Goal: Communication & Community: Answer question/provide support

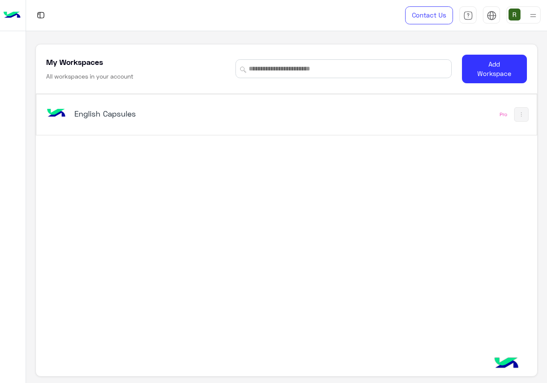
click at [174, 131] on div "English Capsules Pro" at bounding box center [286, 114] width 500 height 41
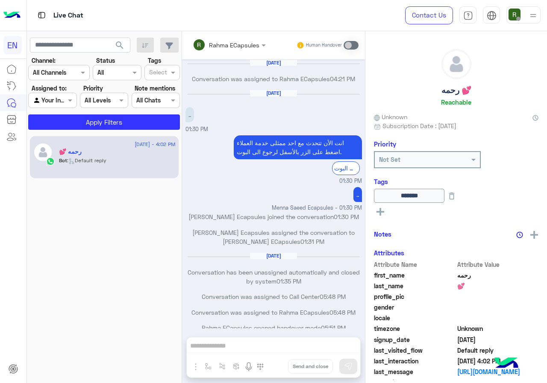
scroll to position [414, 0]
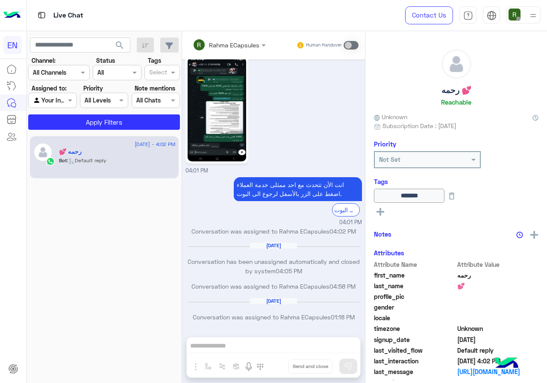
click at [73, 78] on div "Channel All Channels" at bounding box center [59, 72] width 62 height 15
click at [68, 114] on div "WhatsApp" at bounding box center [59, 106] width 62 height 17
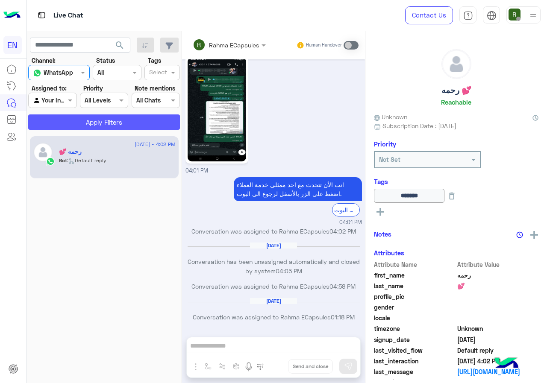
click at [73, 125] on button "Apply Filters" at bounding box center [104, 122] width 152 height 15
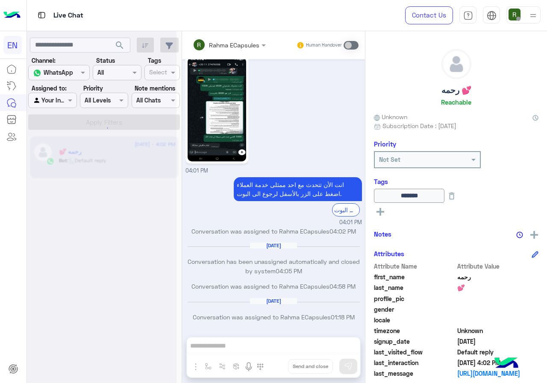
scroll to position [0, 0]
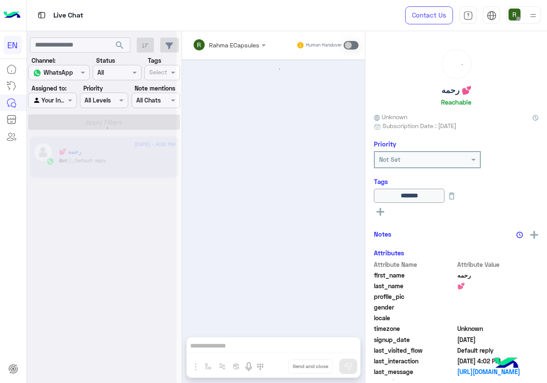
click at [62, 106] on div "Agent Filter Your Inbox" at bounding box center [52, 100] width 48 height 15
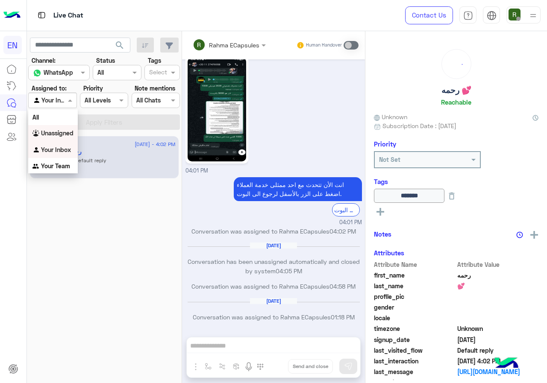
click at [67, 135] on b "Unassigned" at bounding box center [57, 133] width 32 height 7
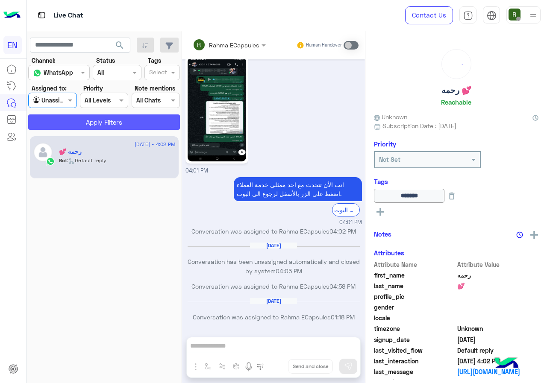
click at [71, 127] on button "Apply Filters" at bounding box center [104, 122] width 152 height 15
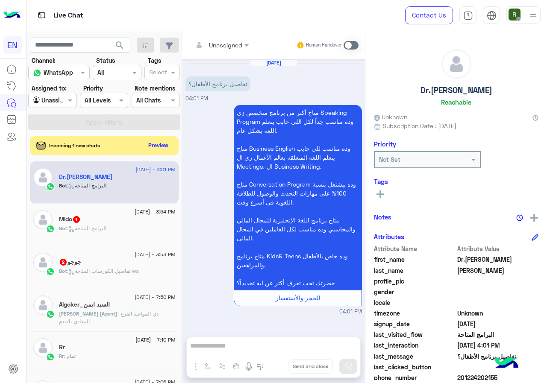
scroll to position [77, 0]
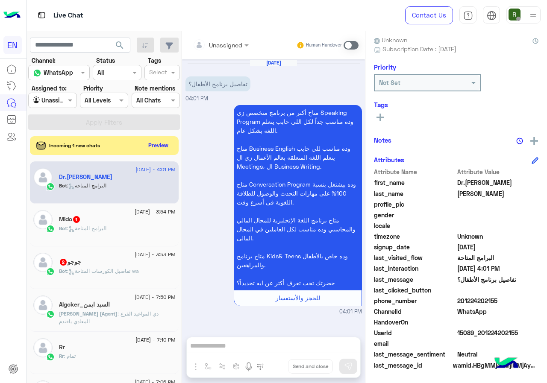
drag, startPoint x: 459, startPoint y: 303, endPoint x: 508, endPoint y: 306, distance: 49.2
click at [508, 306] on div "phone_number [PHONE_NUMBER]" at bounding box center [456, 302] width 165 height 11
copy span "01224202155"
click at [216, 38] on div "Unassigned" at bounding box center [218, 44] width 50 height 17
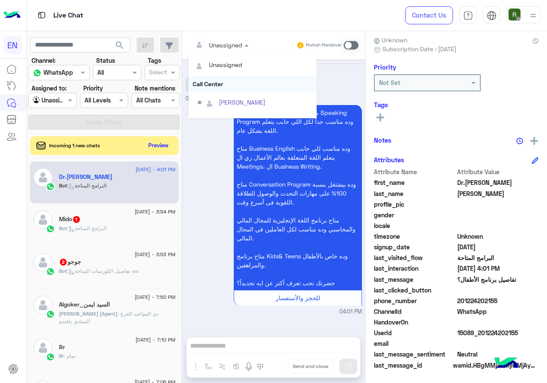
scroll to position [142, 0]
click at [217, 91] on div "Sales Team" at bounding box center [253, 89] width 128 height 16
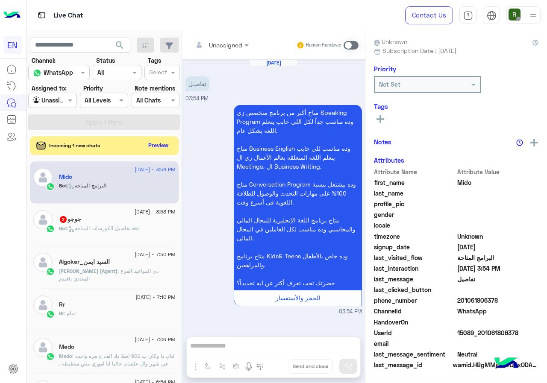
scroll to position [75, 0]
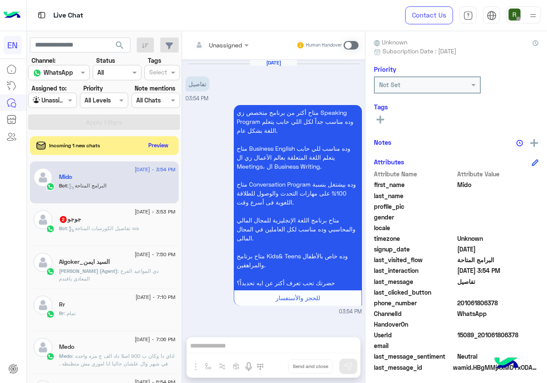
drag, startPoint x: 460, startPoint y: 300, endPoint x: 496, endPoint y: 302, distance: 36.4
click at [496, 302] on span "201061806378" at bounding box center [498, 303] width 82 height 9
click at [230, 40] on div at bounding box center [221, 45] width 65 height 10
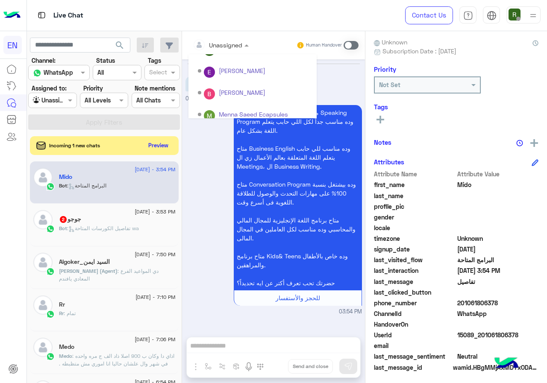
scroll to position [142, 0]
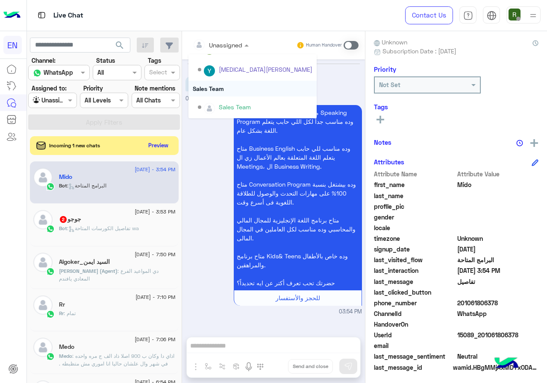
click at [231, 90] on div "Sales Team" at bounding box center [253, 89] width 128 height 16
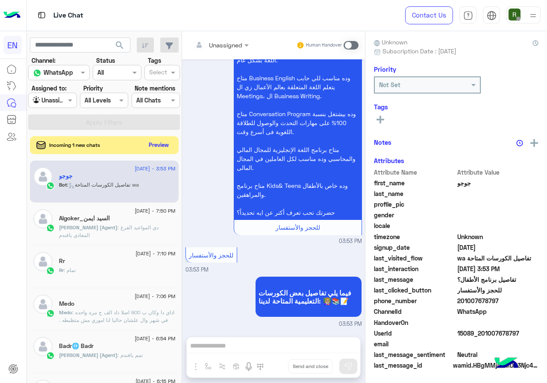
click at [162, 144] on button "Preview" at bounding box center [159, 145] width 27 height 12
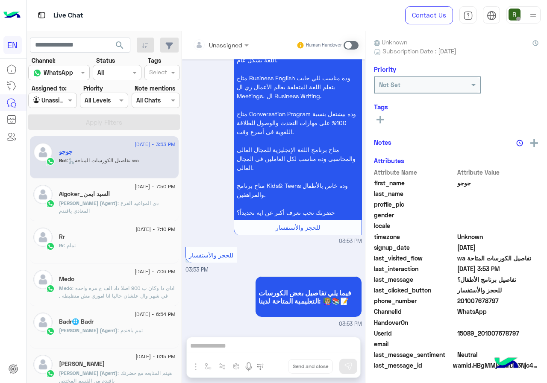
scroll to position [71, 0]
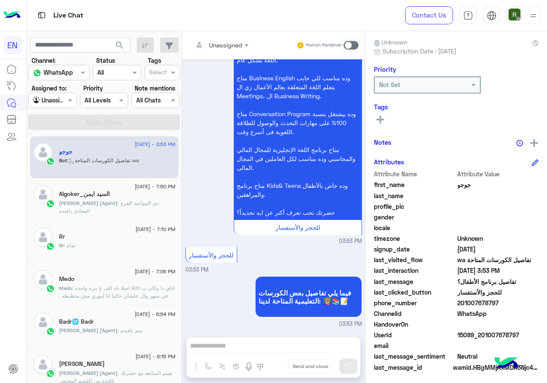
drag, startPoint x: 459, startPoint y: 302, endPoint x: 503, endPoint y: 303, distance: 44.0
click at [503, 303] on span "201007678797" at bounding box center [498, 303] width 82 height 9
copy span "01007678797"
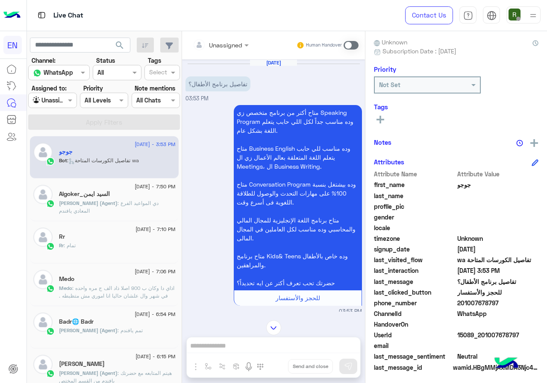
click at [230, 51] on div "Unassigned" at bounding box center [218, 44] width 50 height 17
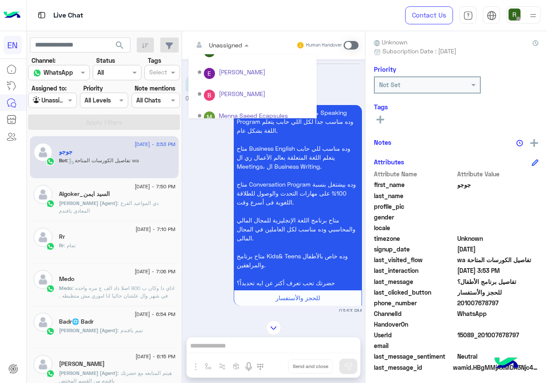
scroll to position [142, 0]
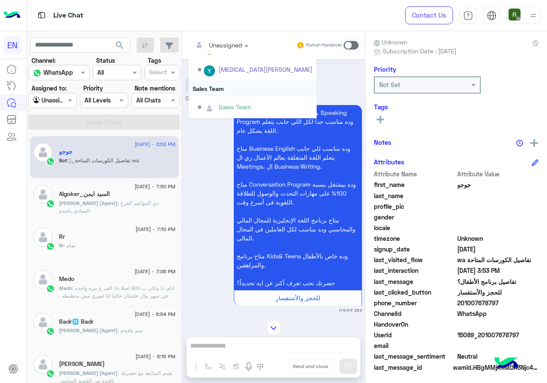
click at [240, 95] on div "Sales Team" at bounding box center [253, 89] width 128 height 16
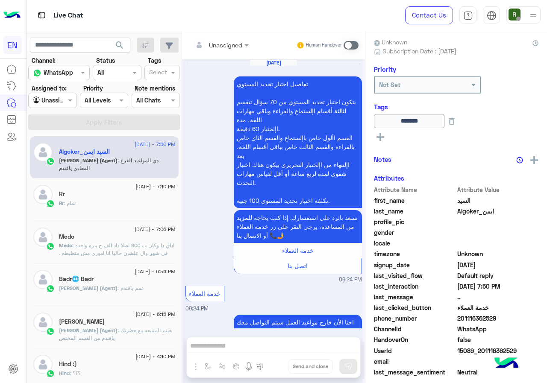
scroll to position [951, 0]
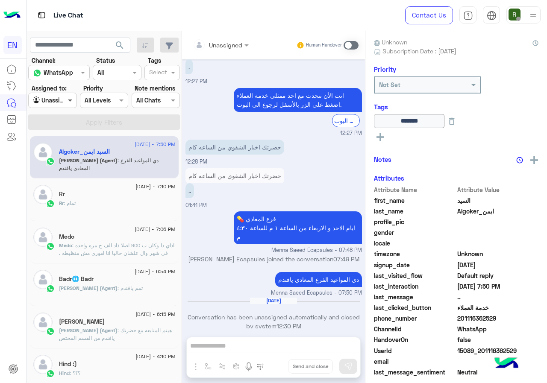
click at [72, 101] on span at bounding box center [71, 100] width 11 height 9
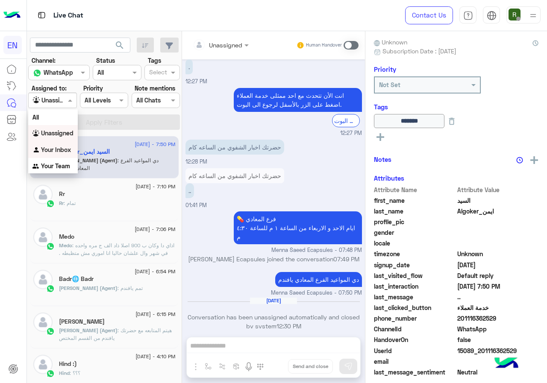
click at [69, 148] on b "Your Inbox" at bounding box center [56, 149] width 30 height 7
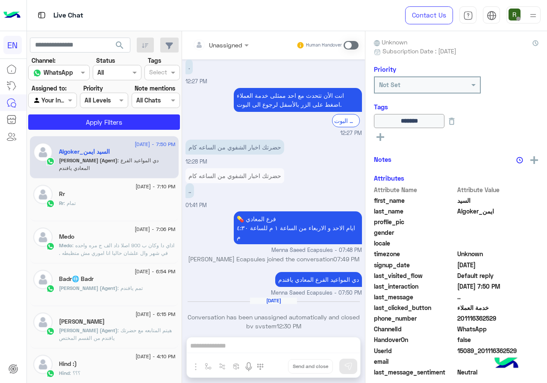
click at [83, 131] on app-inbox-users-filters "search Channel: Channel WhatsApp Status Channel All Tags Select Assigned to: Ag…" at bounding box center [104, 82] width 155 height 102
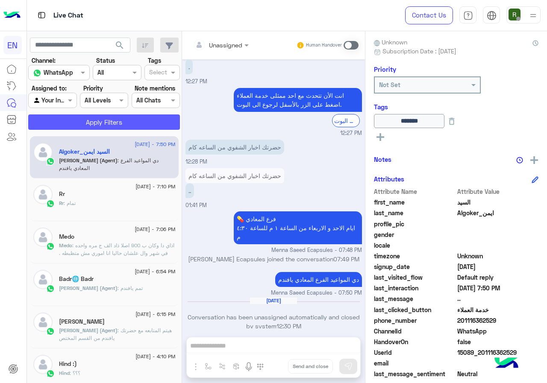
click at [81, 128] on button "Apply Filters" at bounding box center [104, 122] width 152 height 15
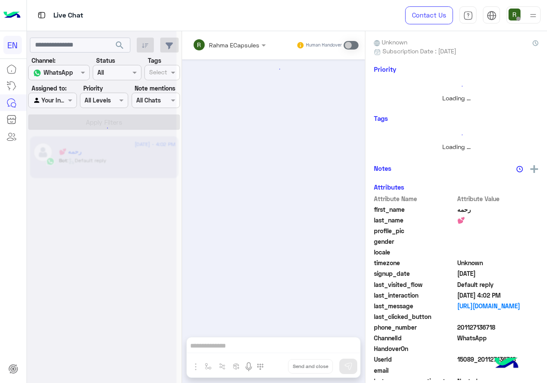
scroll to position [414, 0]
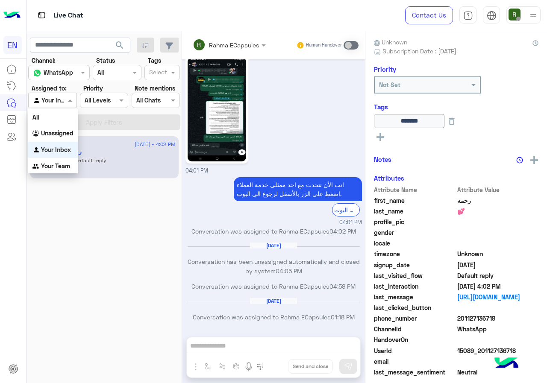
click at [58, 105] on div "Your Inbox" at bounding box center [49, 101] width 32 height 10
click at [58, 171] on div "Your Team" at bounding box center [53, 166] width 50 height 17
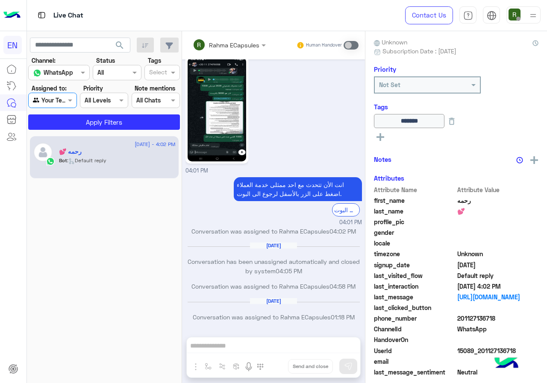
click at [73, 130] on app-inbox-users-filters "search Channel: Channel WhatsApp Status Channel All Tags Select Assigned to: Ag…" at bounding box center [104, 82] width 155 height 102
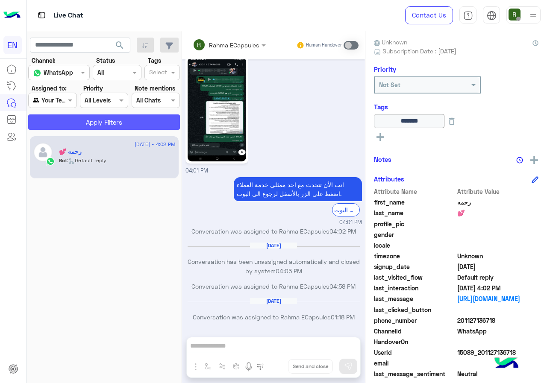
click at [87, 122] on button "Apply Filters" at bounding box center [104, 122] width 152 height 15
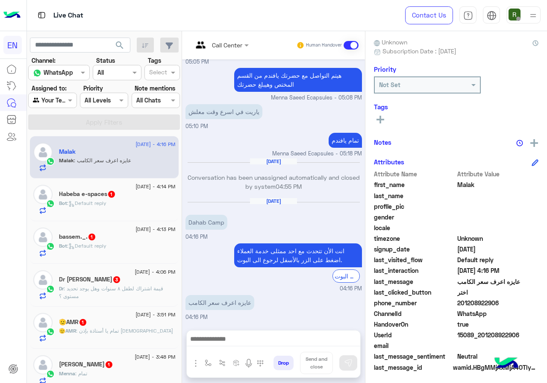
click at [109, 366] on span "1" at bounding box center [109, 364] width 9 height 7
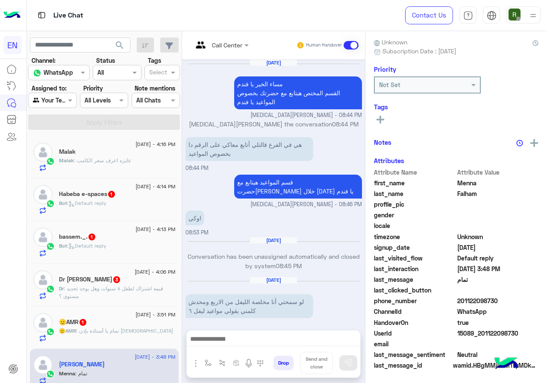
scroll to position [462, 0]
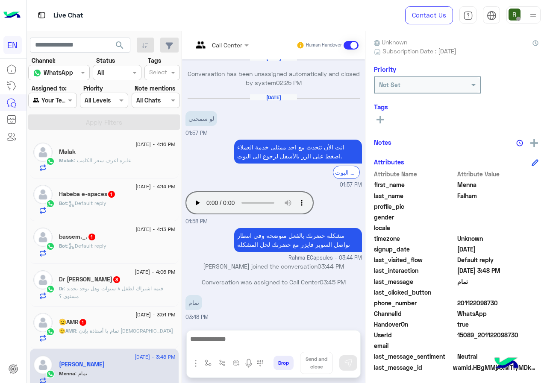
click at [141, 331] on div "🫡AMR : تمام يا أستاذة بإذن [DEMOGRAPHIC_DATA]" at bounding box center [117, 334] width 117 height 15
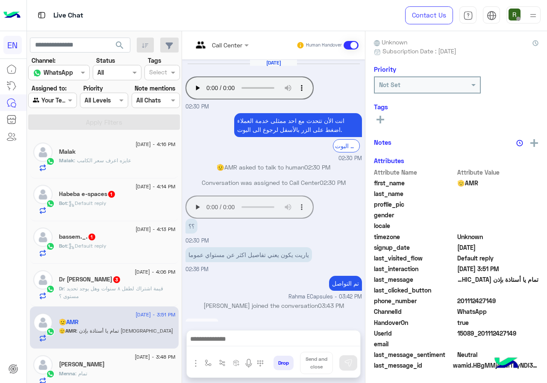
scroll to position [143, 0]
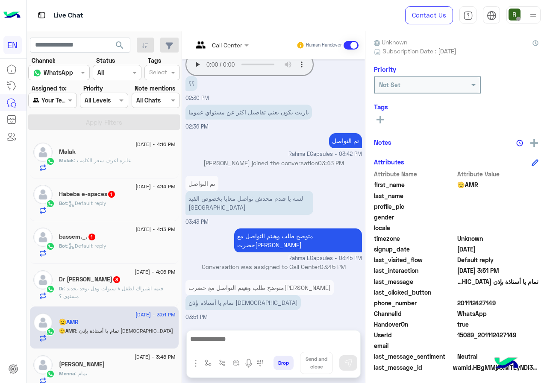
click at [106, 286] on span ": قيمة اشتراك لطفل ٨ سنوات وهل يوجد تحديد مستوى ؟" at bounding box center [111, 293] width 104 height 14
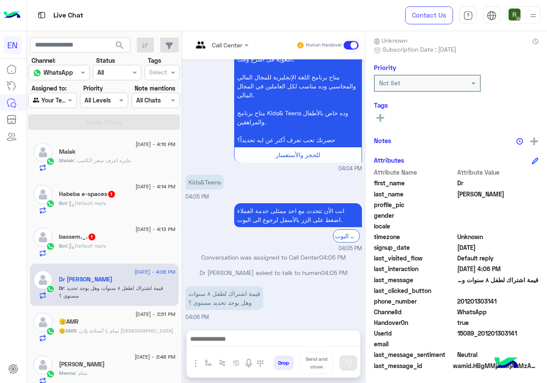
scroll to position [77, 0]
drag, startPoint x: 487, startPoint y: 302, endPoint x: 536, endPoint y: 301, distance: 49.2
click at [537, 301] on span "201201303141" at bounding box center [498, 301] width 82 height 9
copy span "01201303141"
click at [242, 49] on div "Call Center" at bounding box center [227, 45] width 30 height 9
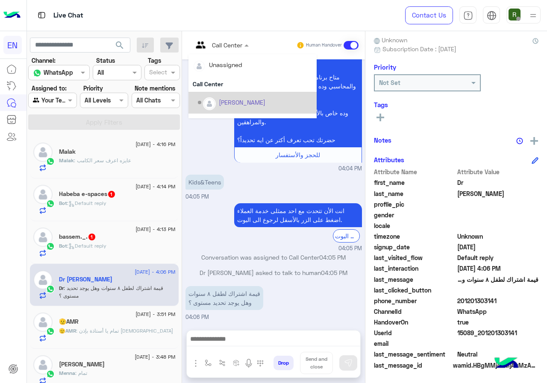
scroll to position [142, 0]
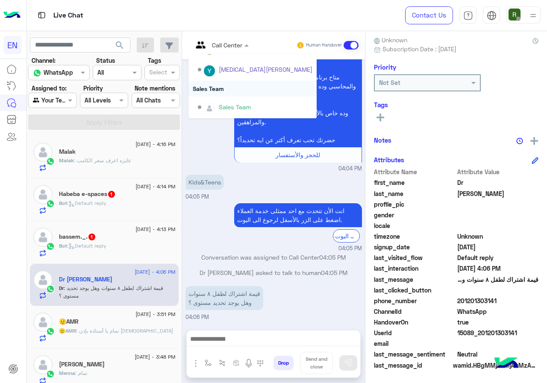
click at [257, 94] on div "Sales Team" at bounding box center [253, 89] width 128 height 16
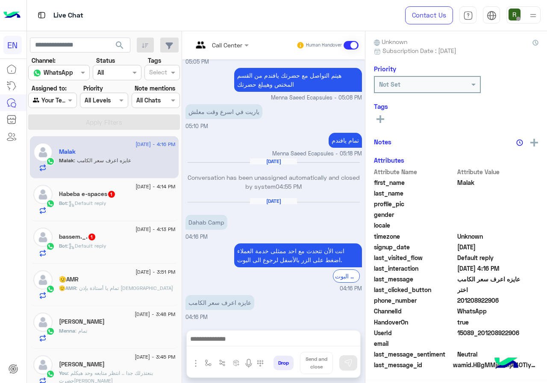
scroll to position [75, 0]
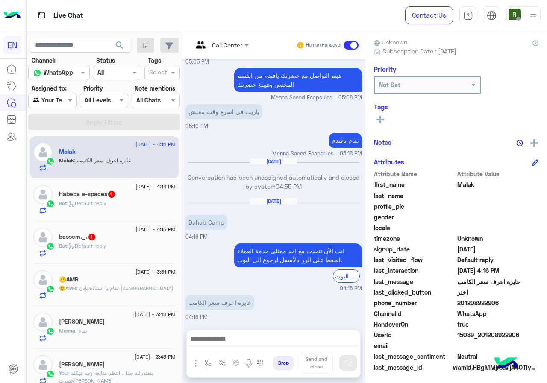
drag, startPoint x: 485, startPoint y: 301, endPoint x: 531, endPoint y: 300, distance: 45.7
click at [531, 300] on span "201208922906" at bounding box center [498, 303] width 82 height 9
copy span "01208922906"
click at [276, 332] on div at bounding box center [274, 341] width 174 height 21
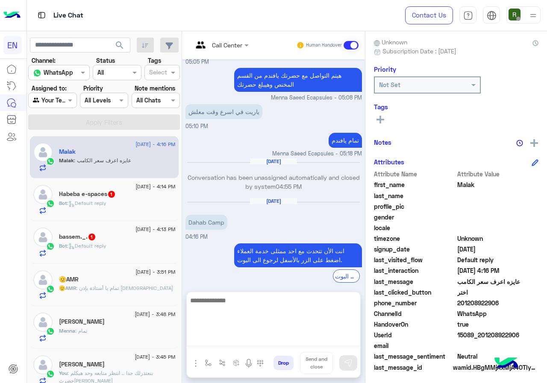
click at [276, 341] on textarea at bounding box center [274, 320] width 174 height 51
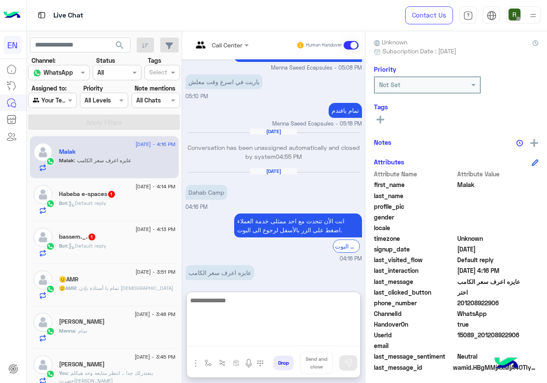
scroll to position [442, 0]
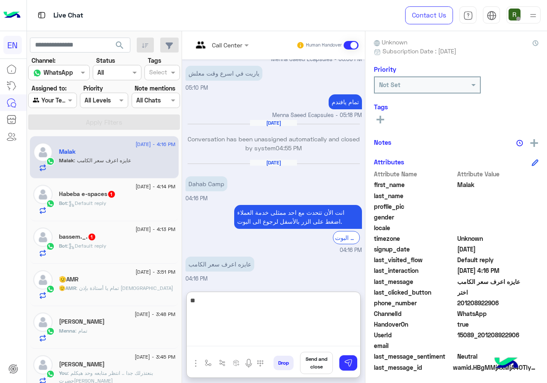
type textarea "*"
type textarea "**********"
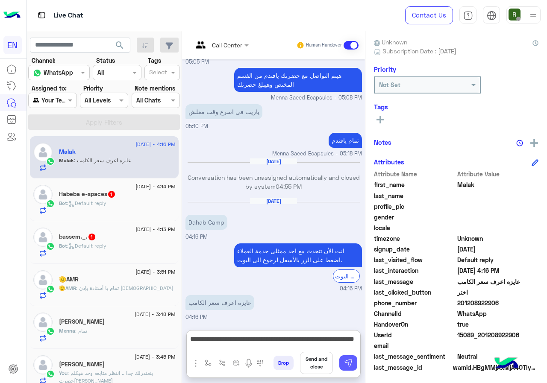
click at [357, 368] on button at bounding box center [348, 363] width 18 height 15
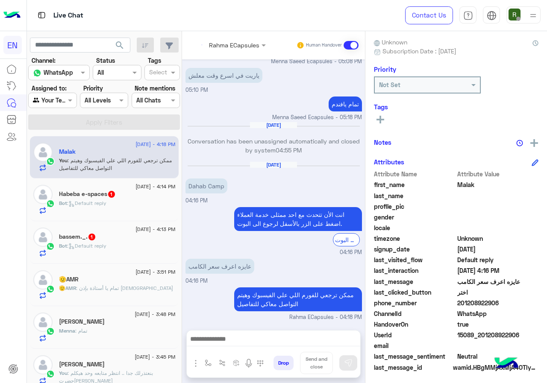
scroll to position [456, 0]
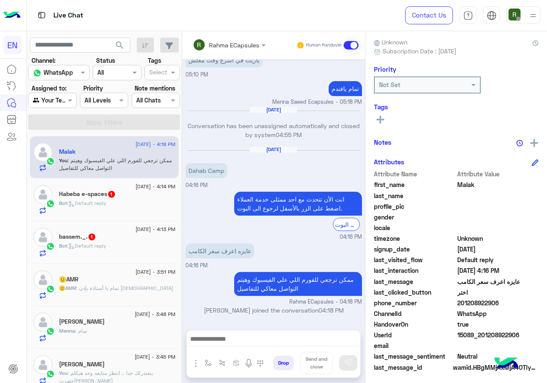
click at [104, 215] on div "[DATE] - 4:14 PM Habeba e-spaces 1 Bot : Default reply" at bounding box center [104, 200] width 149 height 43
click at [147, 207] on div "Bot : Default reply" at bounding box center [117, 207] width 117 height 15
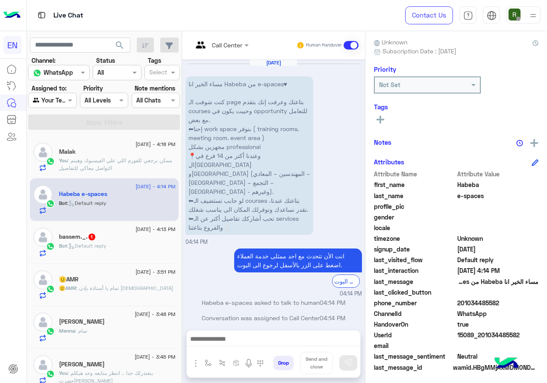
click at [286, 324] on div "Call Center Human Handover [DATE] مساء الخير انا Habeba من e-spaces♥ كنت شوفت ا…" at bounding box center [273, 209] width 183 height 356
click at [286, 330] on div "Drop Send and close" at bounding box center [273, 354] width 174 height 48
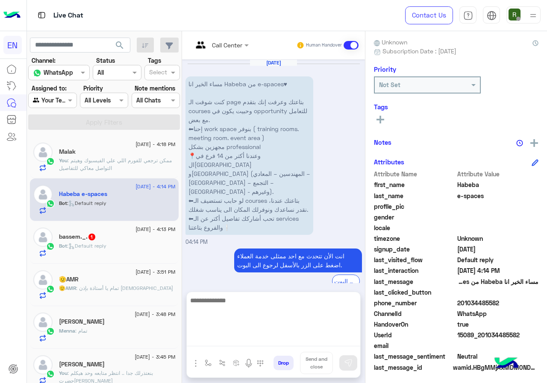
click at [287, 337] on textarea at bounding box center [274, 320] width 174 height 51
type textarea "**********"
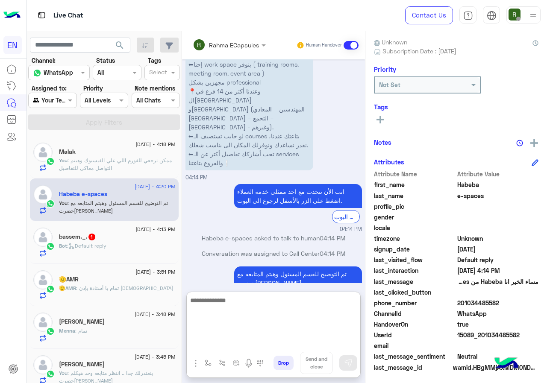
scroll to position [80, 0]
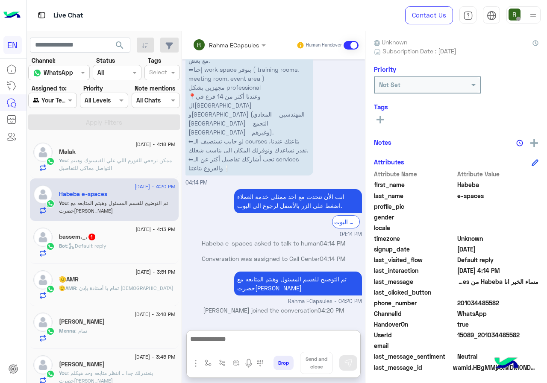
click at [120, 242] on div "Bot : Default reply" at bounding box center [117, 249] width 117 height 15
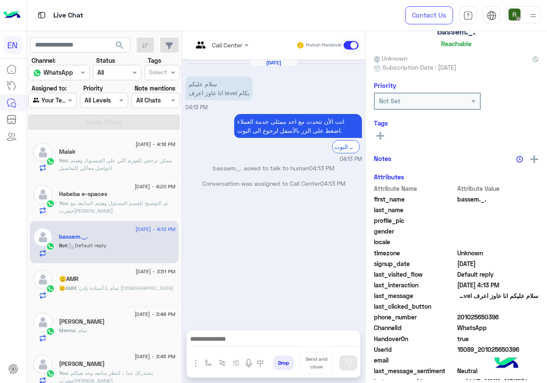
scroll to position [75, 0]
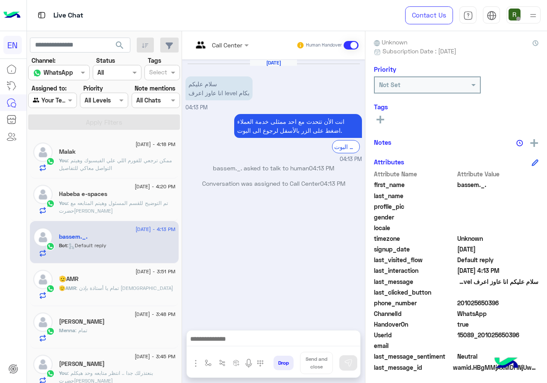
drag, startPoint x: 487, startPoint y: 299, endPoint x: 539, endPoint y: 300, distance: 51.7
click at [539, 300] on span "201025650396" at bounding box center [498, 303] width 82 height 9
copy span "01025650396"
click at [227, 45] on input "text" at bounding box center [210, 45] width 35 height 9
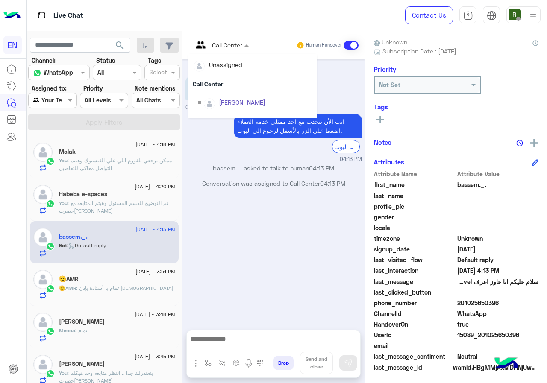
scroll to position [142, 0]
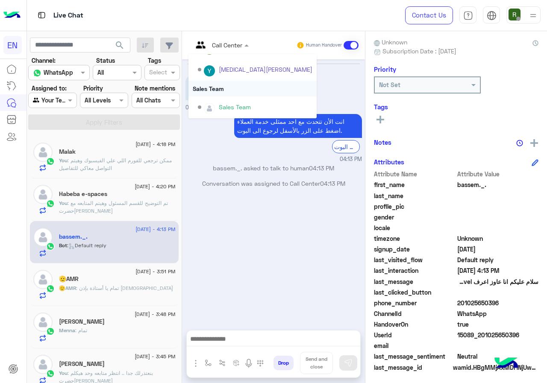
click at [263, 91] on div "Sales Team" at bounding box center [253, 89] width 128 height 16
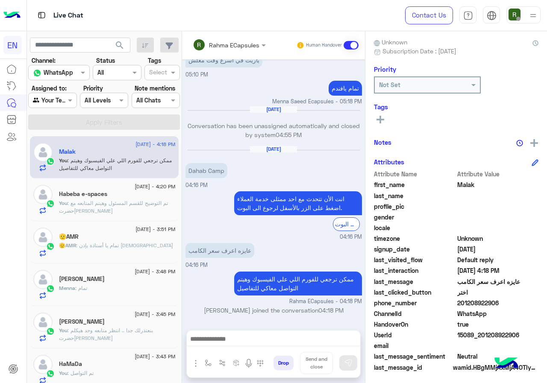
click at [68, 103] on div at bounding box center [52, 100] width 47 height 10
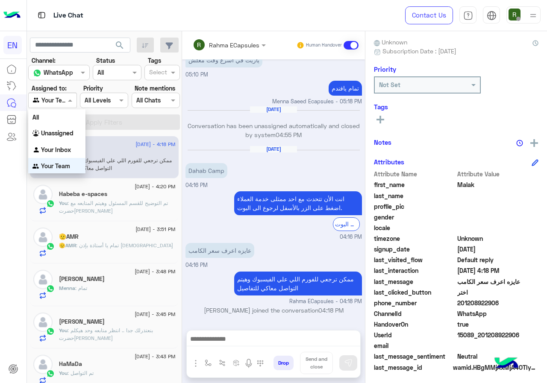
scroll to position [0, 0]
click at [68, 143] on div "Your Inbox" at bounding box center [56, 149] width 57 height 17
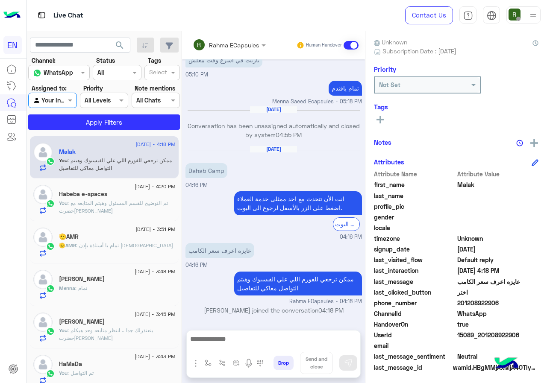
click at [66, 101] on div at bounding box center [52, 100] width 47 height 10
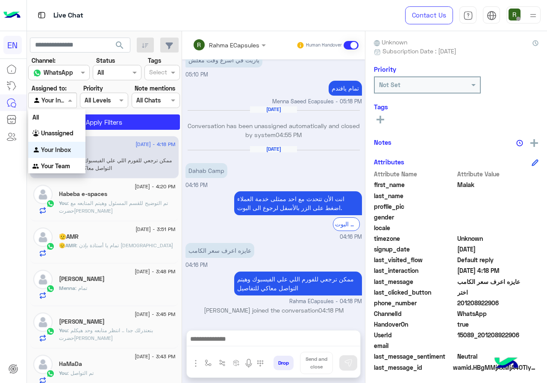
click at [68, 152] on b "Your Inbox" at bounding box center [56, 149] width 30 height 7
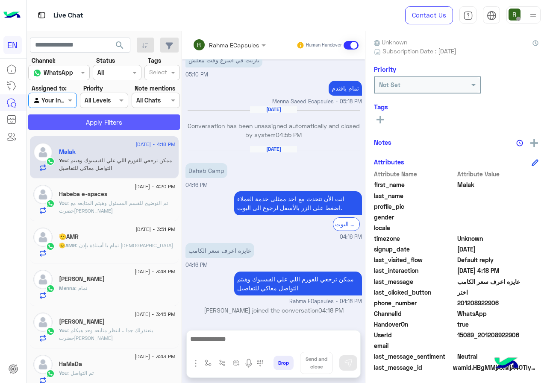
click at [82, 116] on button "Apply Filters" at bounding box center [104, 122] width 152 height 15
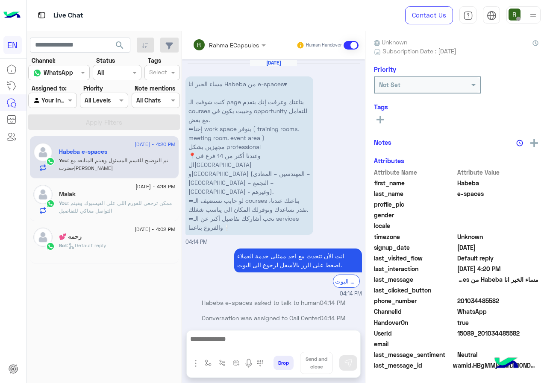
scroll to position [41, 0]
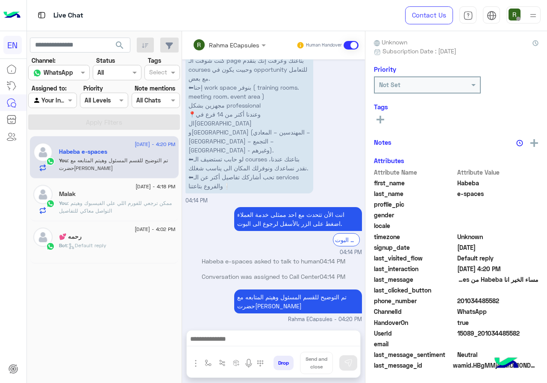
click at [235, 32] on div "Rahma ECapsules Human Handover" at bounding box center [273, 45] width 183 height 28
click at [234, 41] on input "text" at bounding box center [218, 45] width 50 height 9
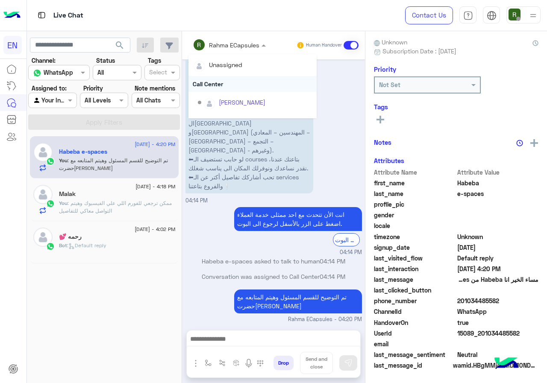
click at [229, 83] on div "Call Center" at bounding box center [253, 84] width 128 height 16
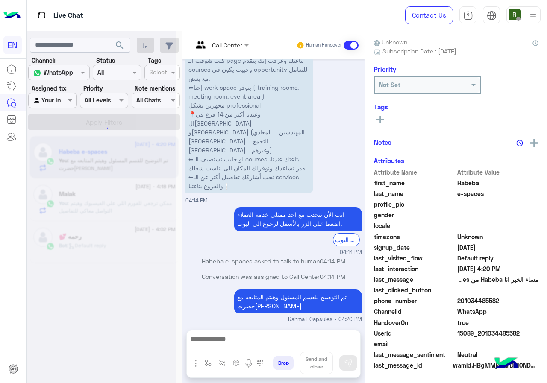
click at [227, 46] on input "text" at bounding box center [210, 45] width 35 height 9
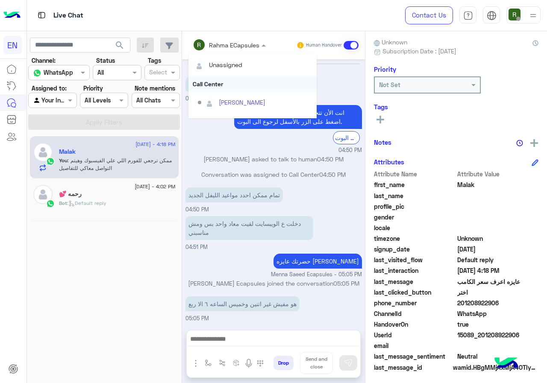
scroll to position [366, 0]
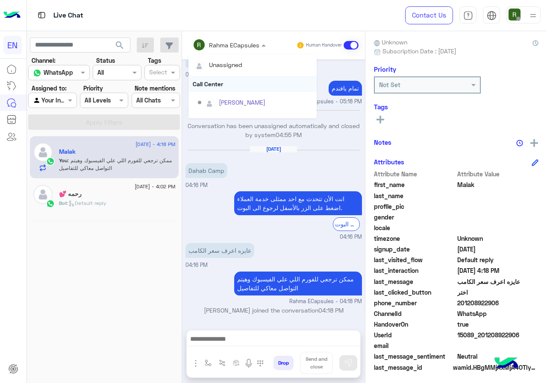
click at [220, 84] on div "Call Center" at bounding box center [253, 84] width 128 height 16
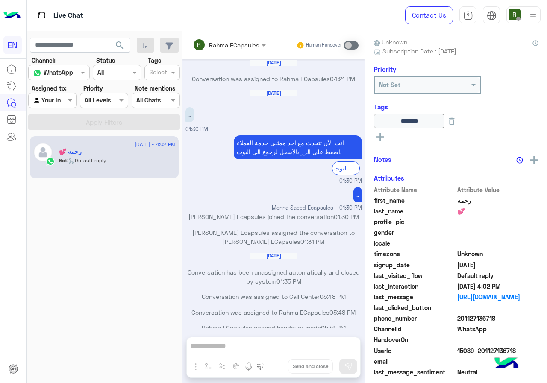
scroll to position [414, 0]
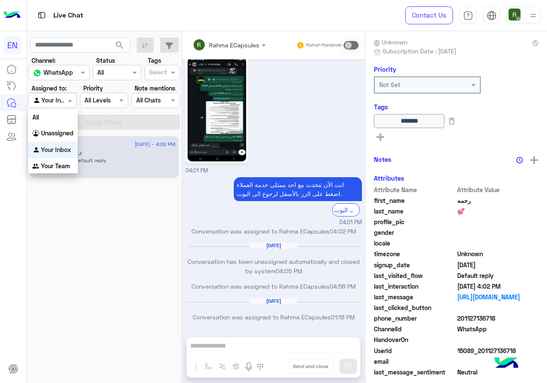
click at [64, 103] on div at bounding box center [52, 100] width 47 height 10
click at [70, 131] on b "Unassigned" at bounding box center [57, 133] width 32 height 7
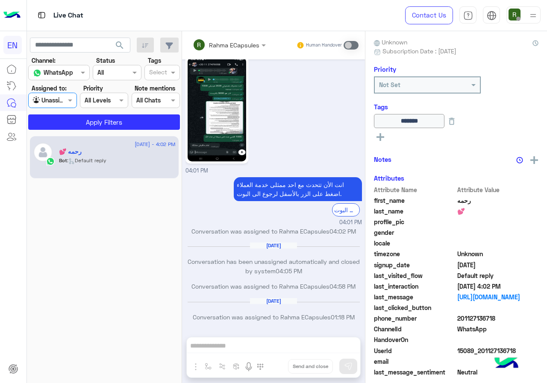
click at [85, 113] on section "Channel: Channel WhatsApp Status Channel All Tags Select Assigned to: Agent Fil…" at bounding box center [104, 93] width 142 height 74
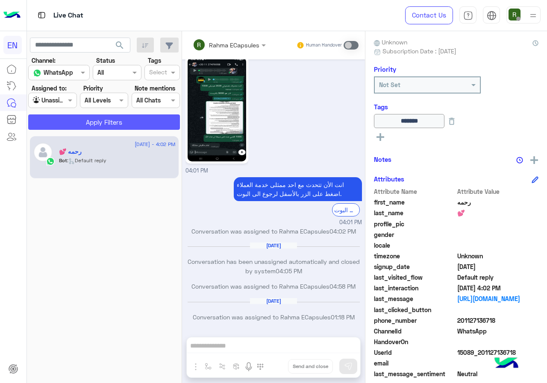
click at [85, 118] on button "Apply Filters" at bounding box center [104, 122] width 152 height 15
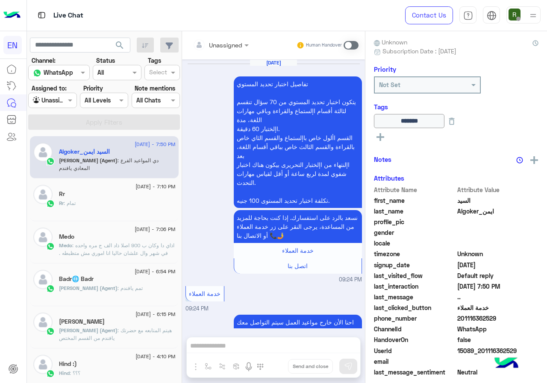
scroll to position [951, 0]
